Goal: Task Accomplishment & Management: Use online tool/utility

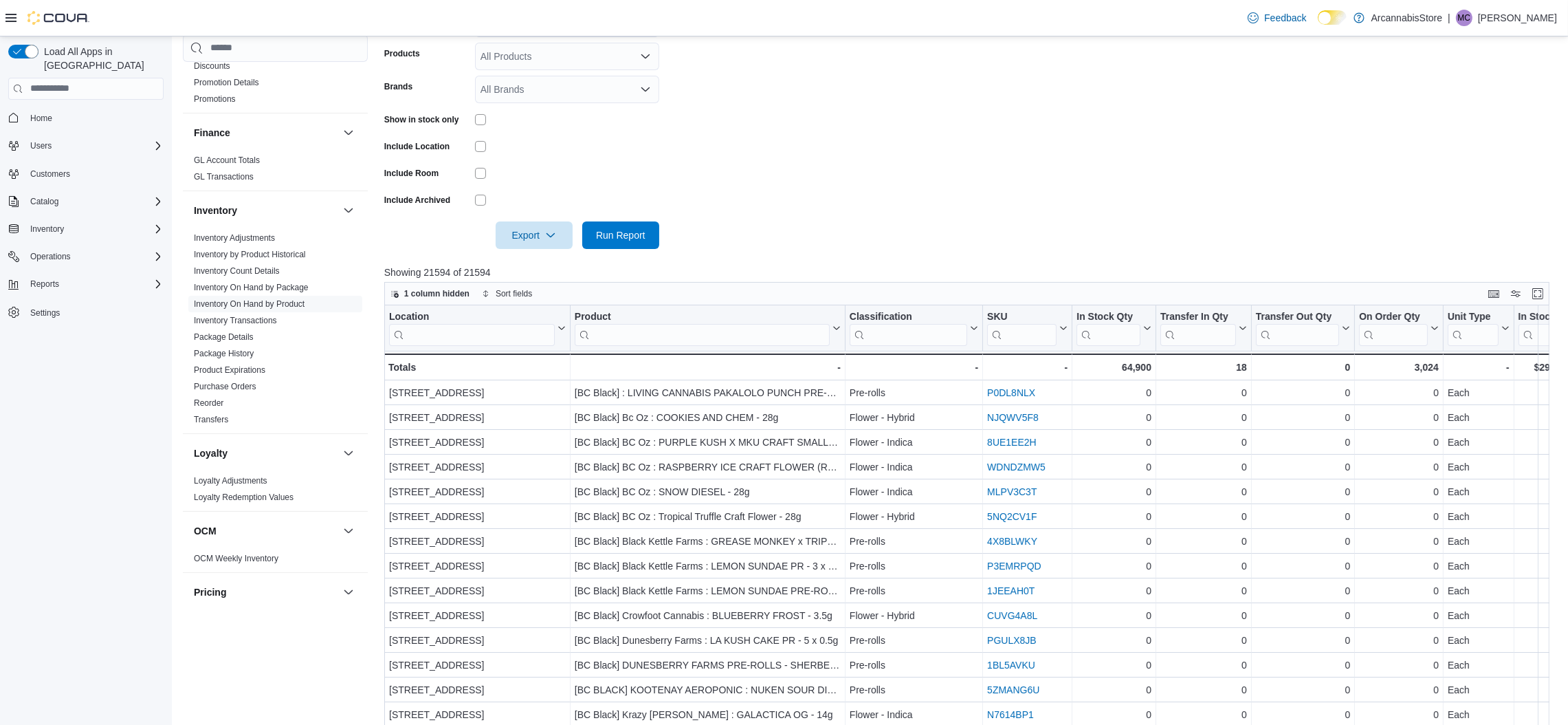
scroll to position [309, 0]
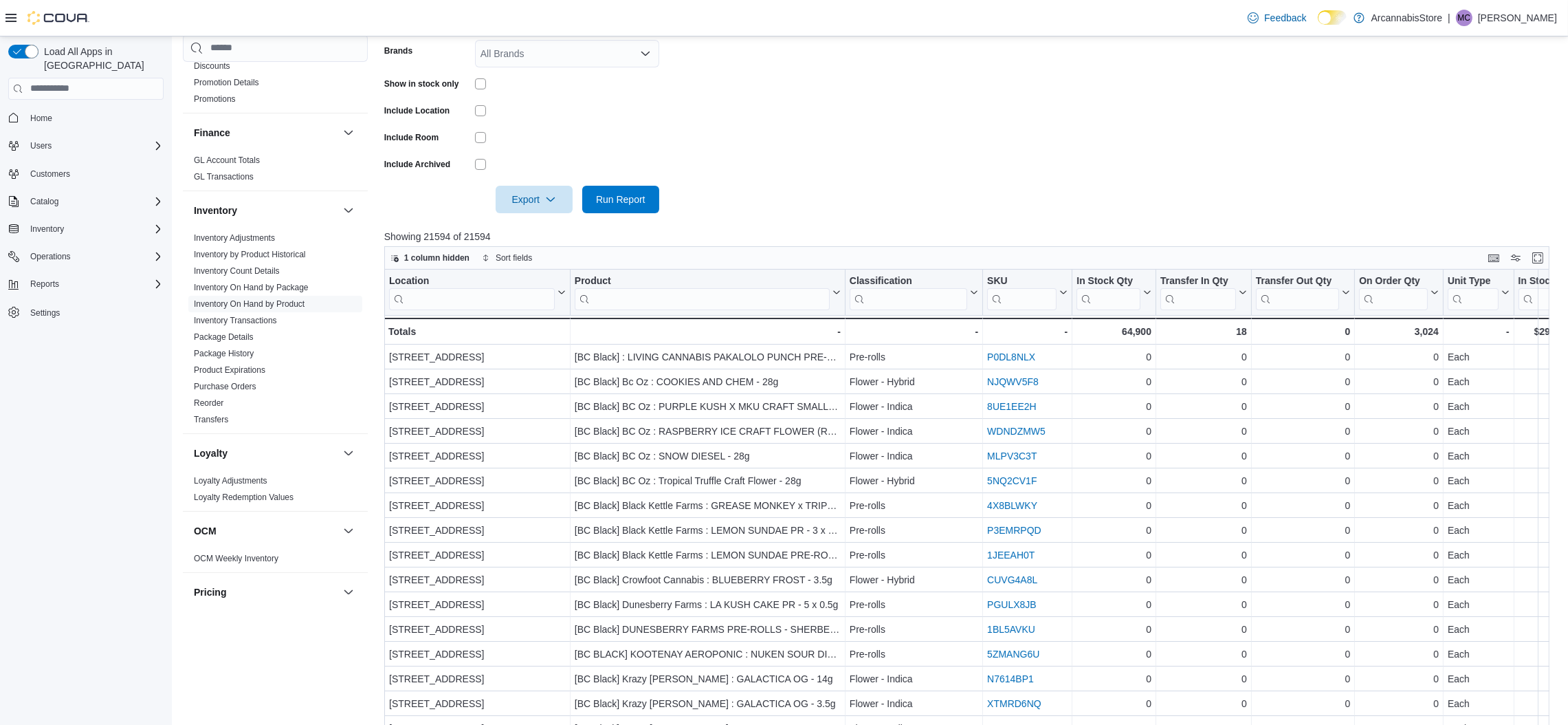
click at [729, 115] on form "Locations All Locations Classifications All Classifications Products All Produc…" at bounding box center [972, 69] width 1177 height 289
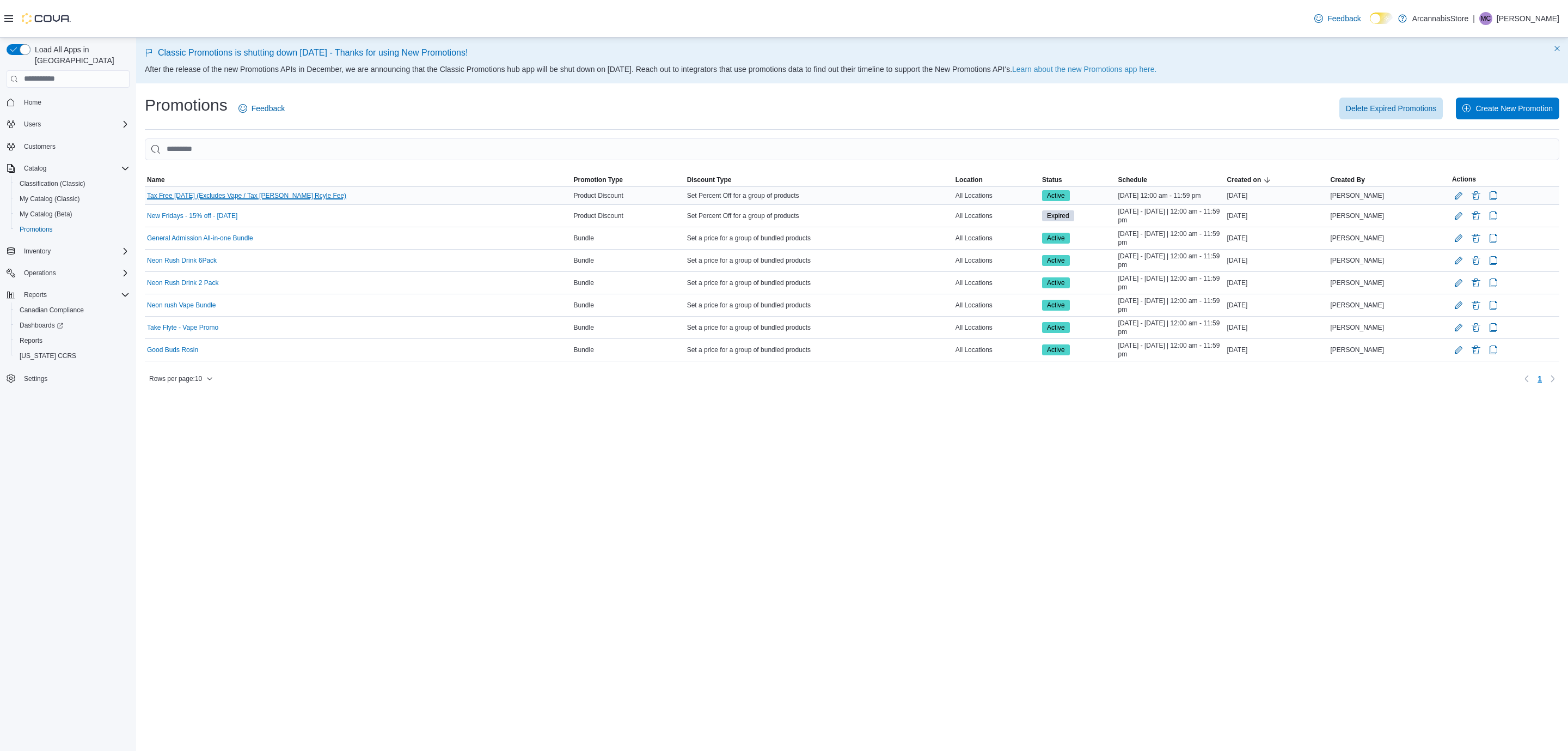
click at [229, 194] on link "Tax Free [DATE] (Excludes Vape / Tax [PERSON_NAME] Rcyle Fee)" at bounding box center [247, 196] width 199 height 9
